Goal: Task Accomplishment & Management: Manage account settings

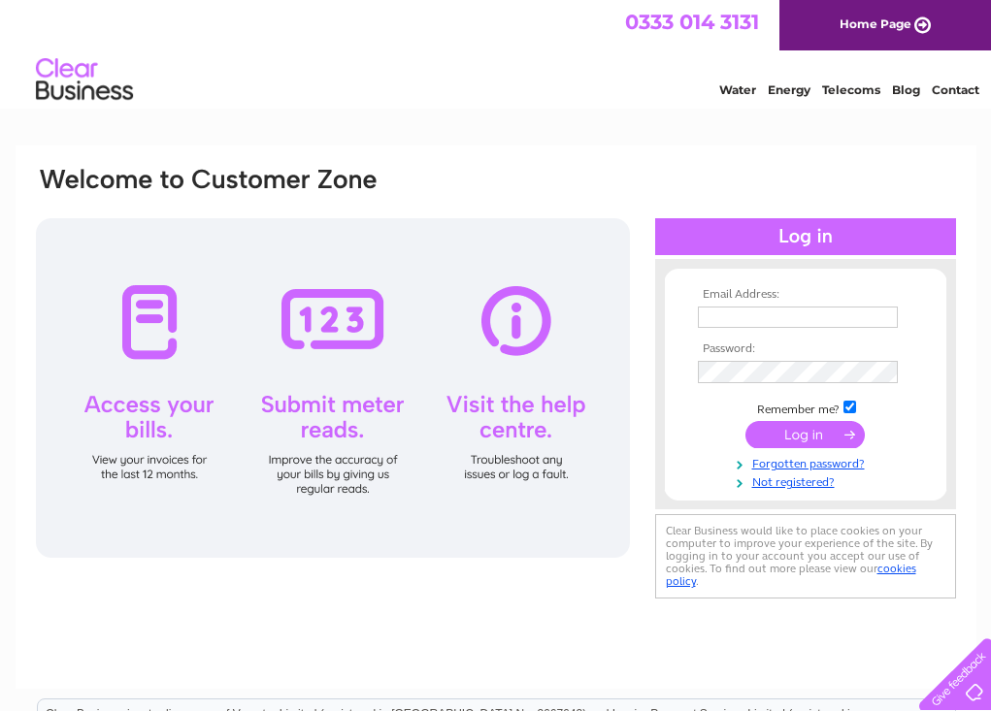
click at [156, 326] on div at bounding box center [333, 388] width 594 height 340
click at [156, 327] on div at bounding box center [333, 388] width 594 height 340
click at [157, 328] on div at bounding box center [333, 388] width 594 height 340
click at [514, 312] on div at bounding box center [333, 388] width 594 height 340
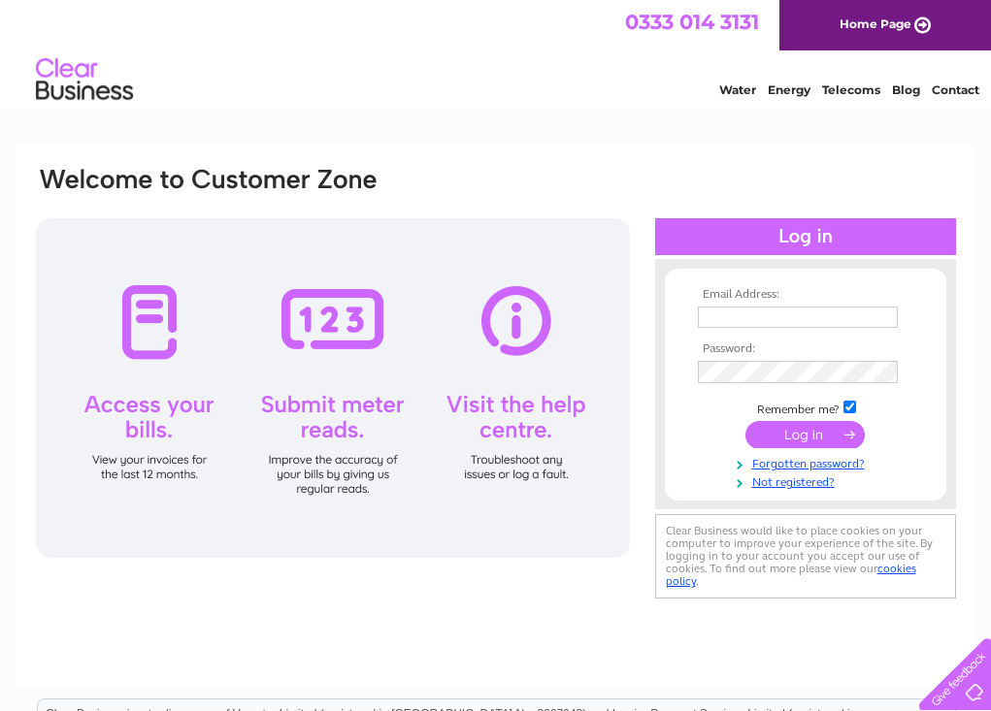
click at [514, 312] on div at bounding box center [333, 388] width 594 height 340
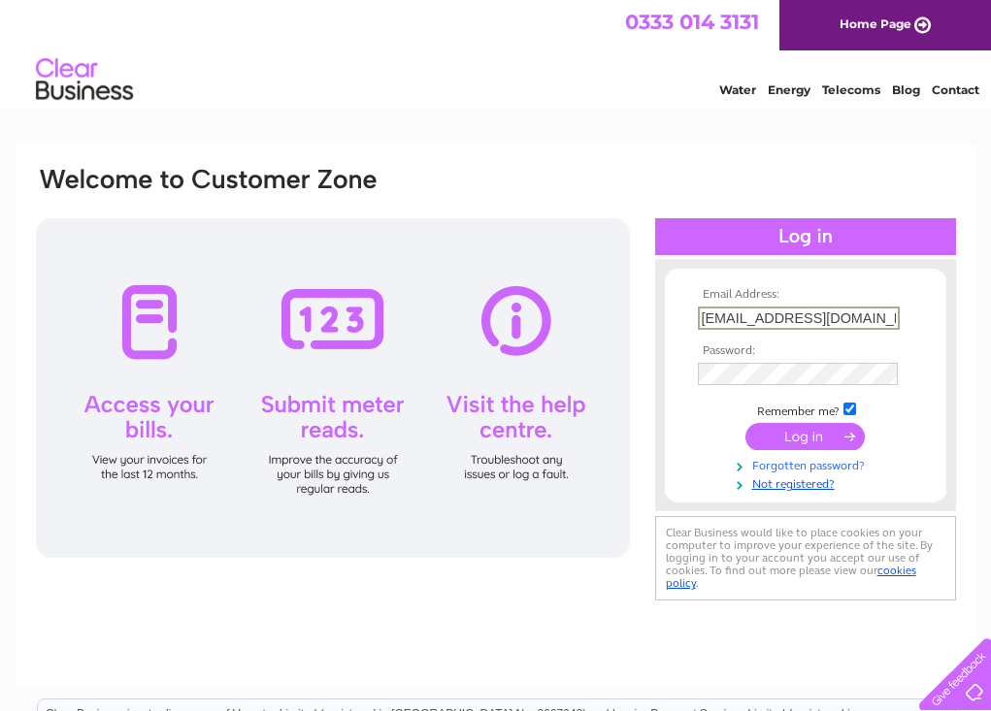
type input "[EMAIL_ADDRESS][DOMAIN_NAME]"
click at [793, 460] on link "Forgotten password?" at bounding box center [808, 464] width 220 height 18
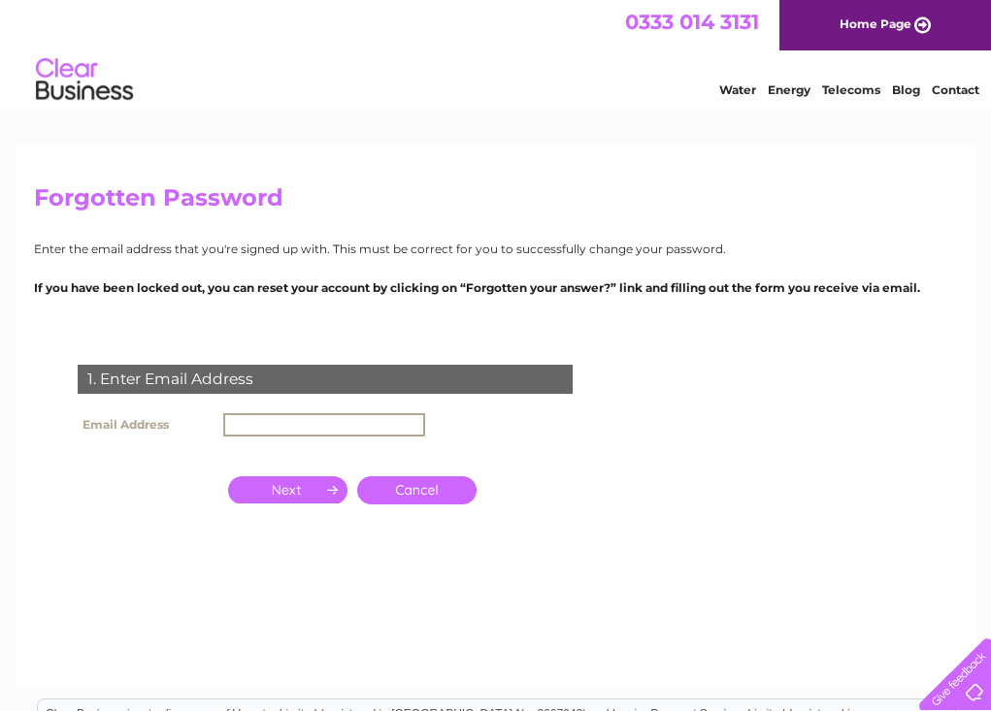
click at [240, 416] on input "text" at bounding box center [324, 424] width 202 height 23
type input "[EMAIL_ADDRESS][DOMAIN_NAME]"
click at [273, 484] on input "button" at bounding box center [287, 489] width 119 height 27
